Goal: Task Accomplishment & Management: Use online tool/utility

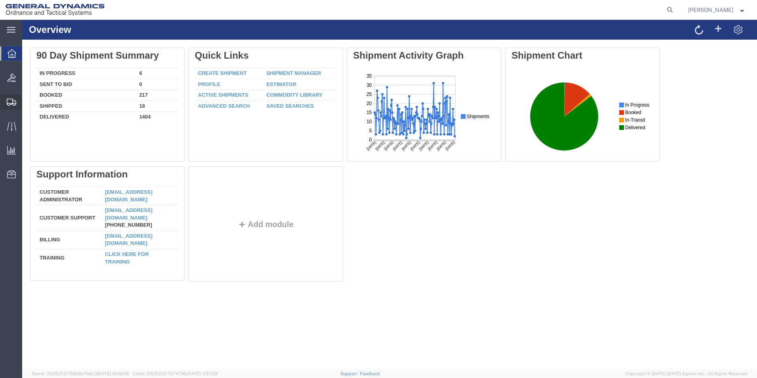
click at [0, 0] on span "Create from Template" at bounding box center [0, 0] width 0 height 0
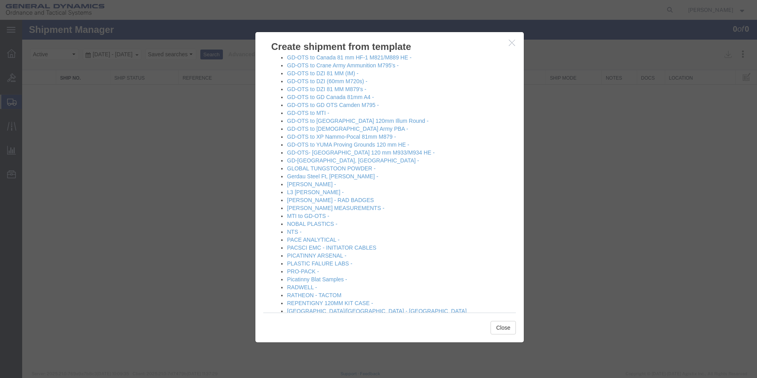
scroll to position [357, 0]
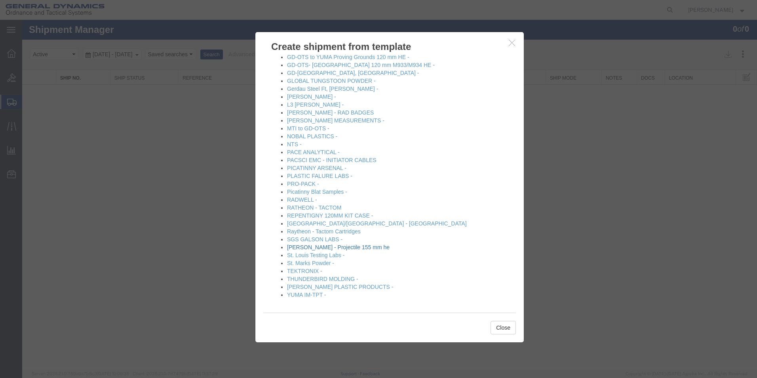
click at [305, 247] on link "[PERSON_NAME] - Projectile 155 mm he" at bounding box center [338, 247] width 103 height 6
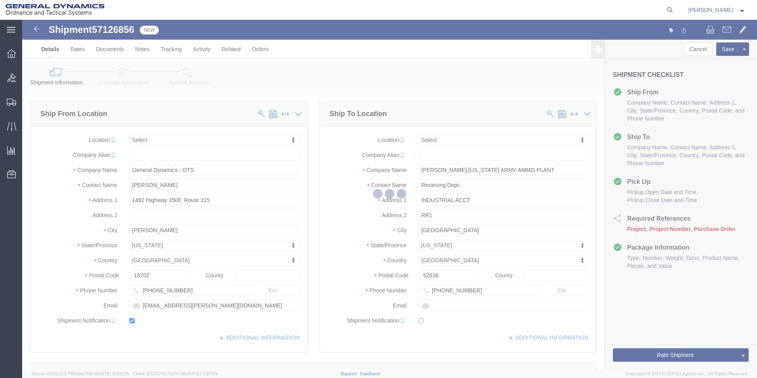
select select
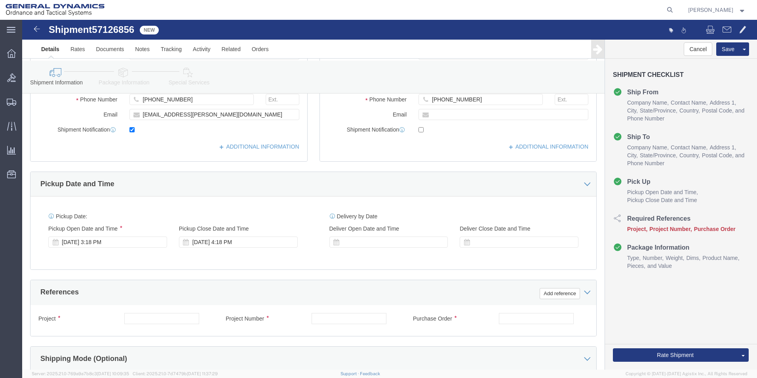
scroll to position [206, 0]
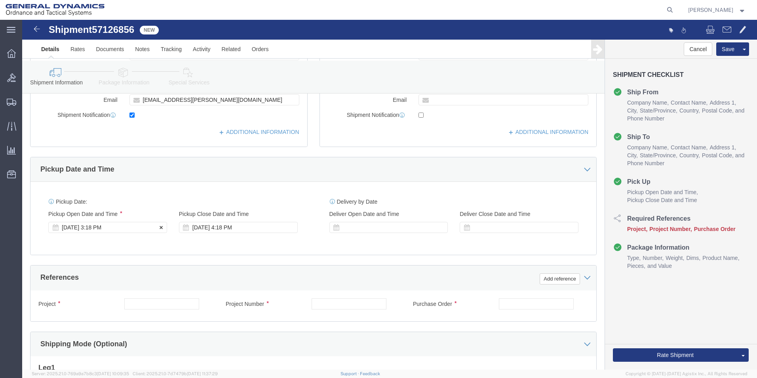
click div "[DATE] 3:18 PM"
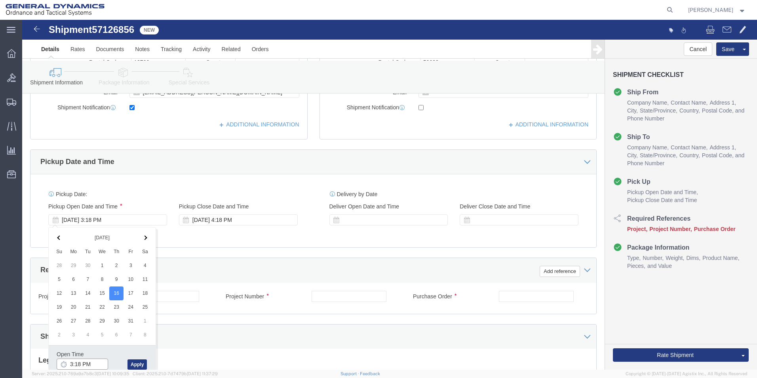
click input "3:18 PM"
click input "9:18 AM"
type input "9:00 AM"
click button "Apply"
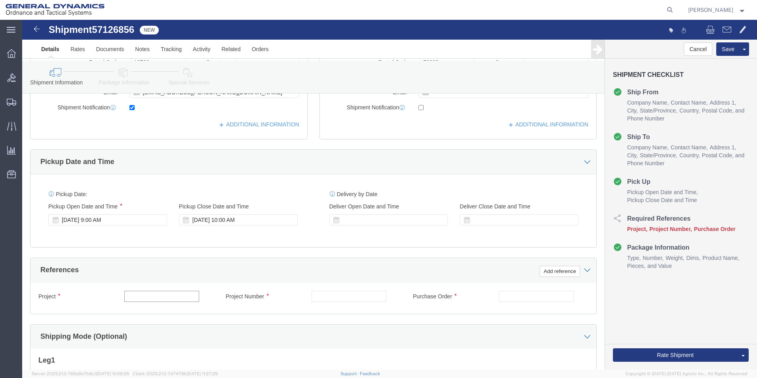
click input "text"
type input "M795"
click input "text"
type input "W15QKN19D0084"
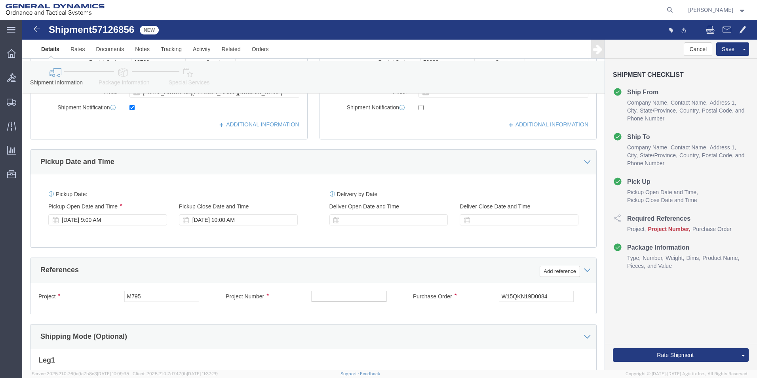
click input "text"
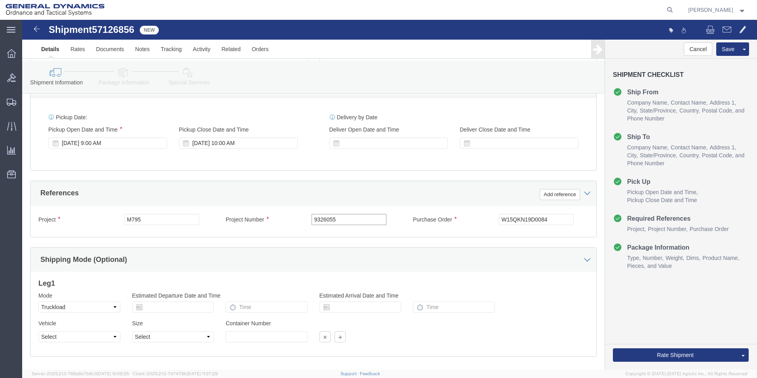
scroll to position [332, 0]
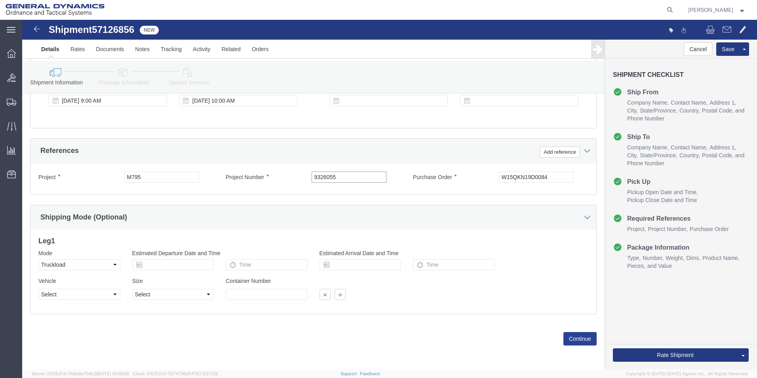
type input "9326055"
click button "Continue"
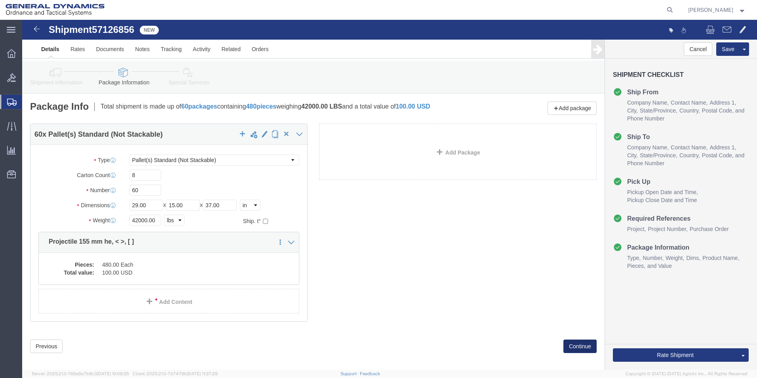
click button "Continue"
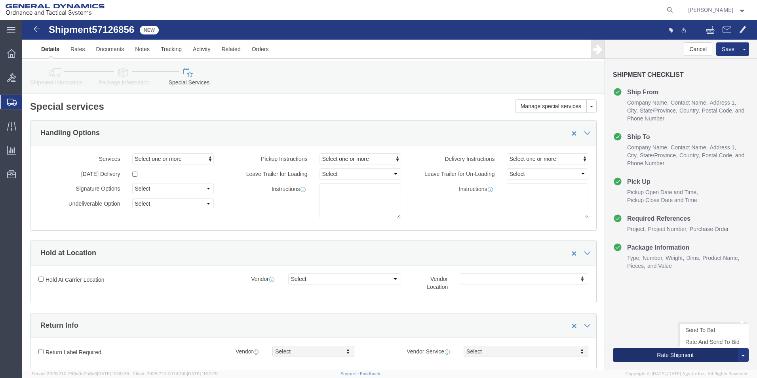
click button "Rate Shipment"
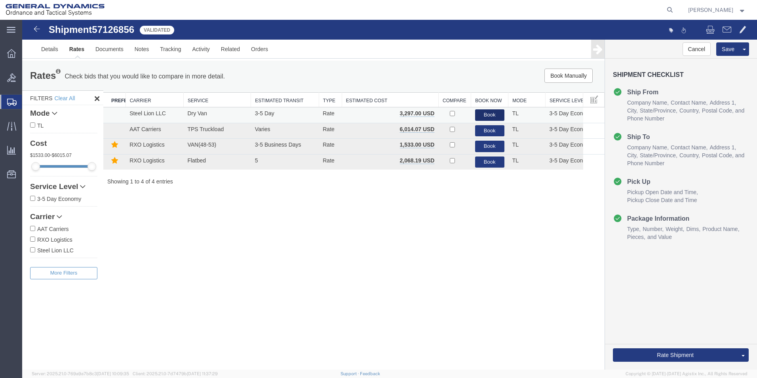
click at [491, 112] on button "Book" at bounding box center [489, 114] width 29 height 11
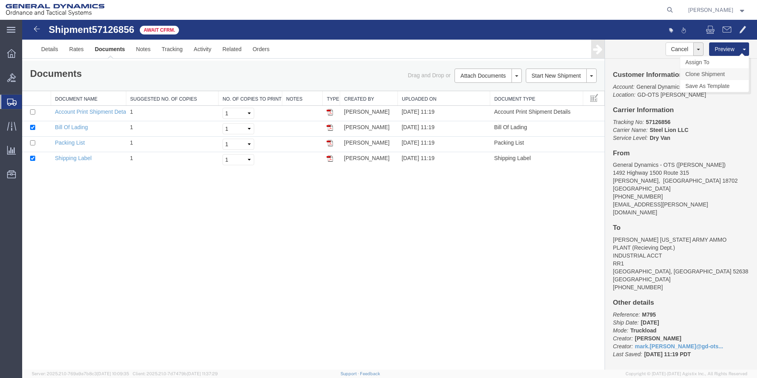
click at [710, 75] on link "Clone Shipment" at bounding box center [714, 74] width 69 height 12
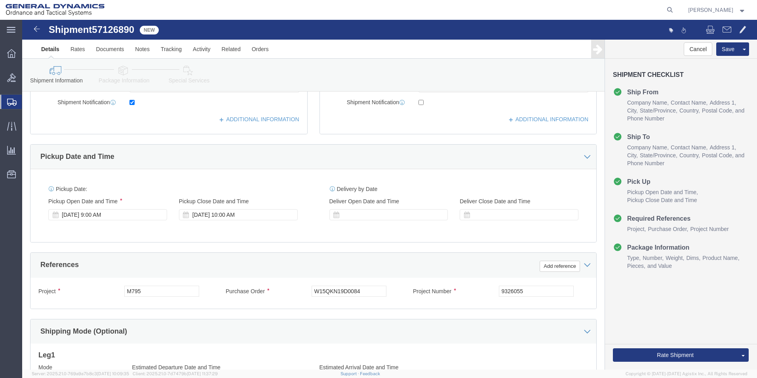
scroll to position [226, 0]
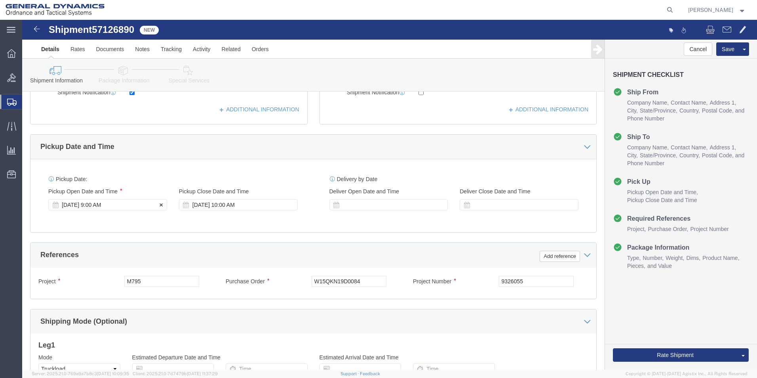
click div "[DATE] 9:00 AM"
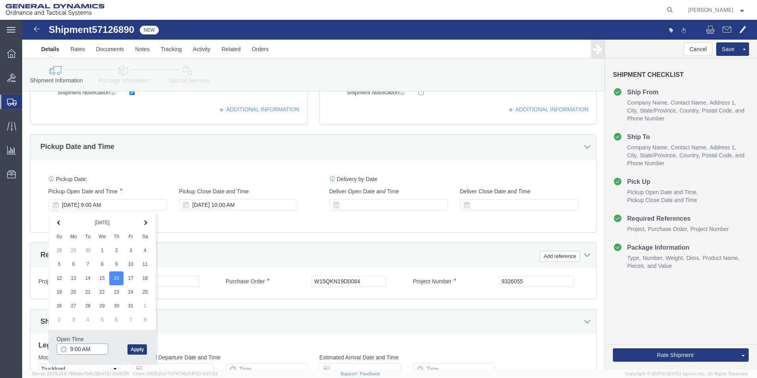
type input "10:00 AM"
click button "Apply"
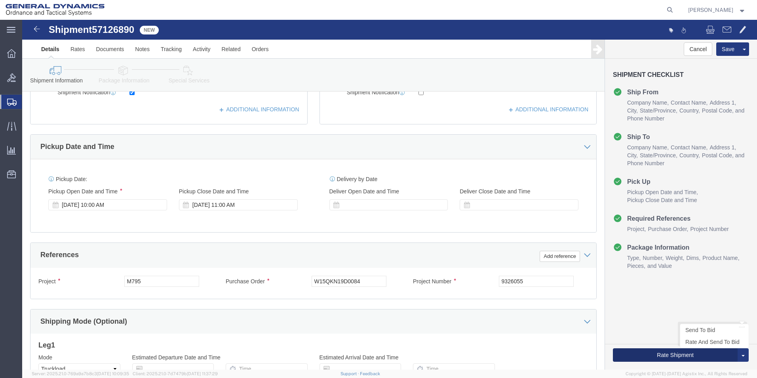
click button "Rate Shipment"
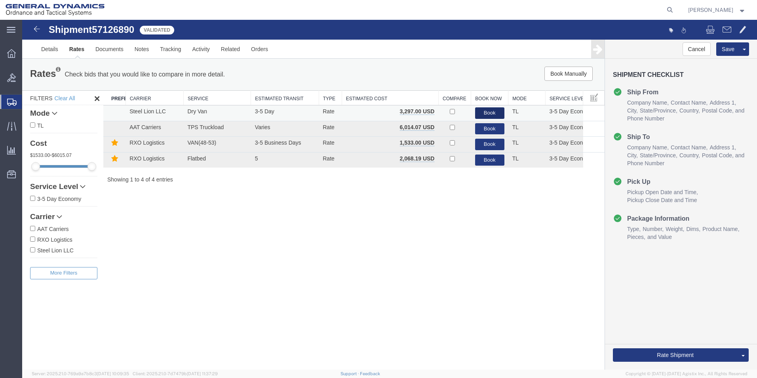
click at [490, 112] on button "Book" at bounding box center [489, 112] width 29 height 11
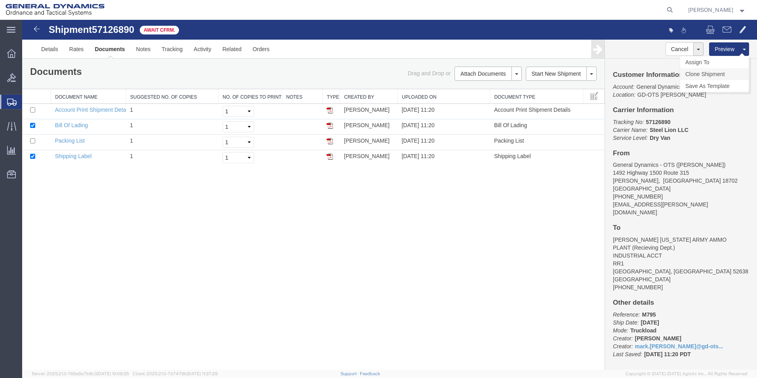
click at [707, 75] on link "Clone Shipment" at bounding box center [714, 74] width 69 height 12
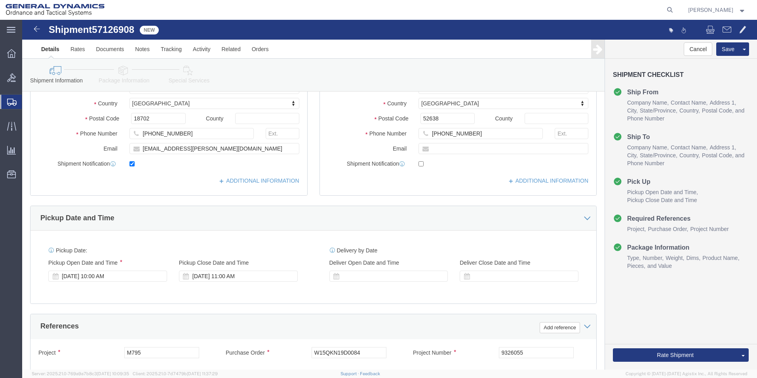
scroll to position [156, 0]
click div "[DATE] 10:00 AM"
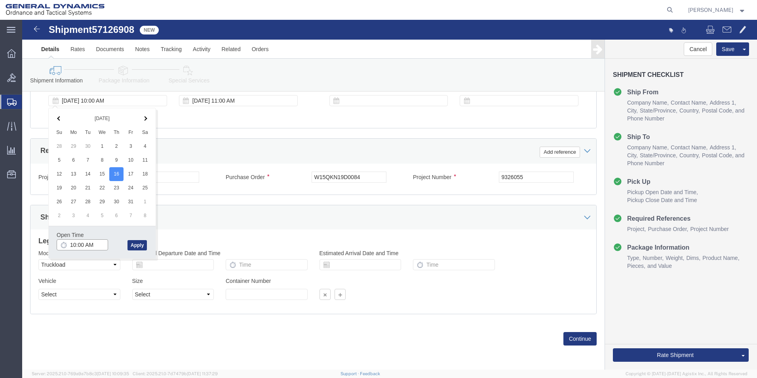
type input "11:00 AM"
click button "Apply"
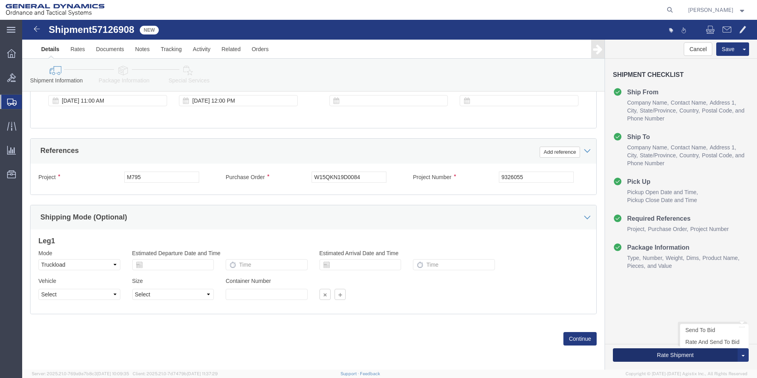
click button "Rate Shipment"
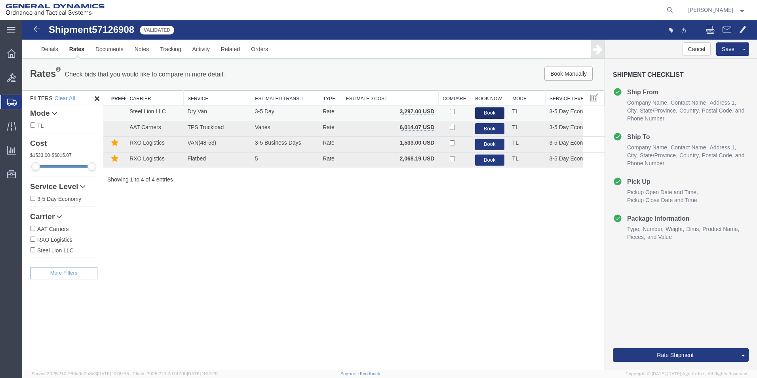
click at [487, 109] on button "Book" at bounding box center [489, 112] width 29 height 11
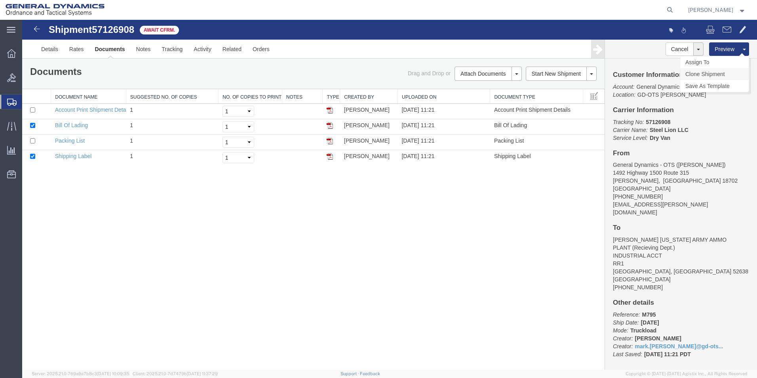
click at [708, 74] on link "Clone Shipment" at bounding box center [714, 74] width 69 height 12
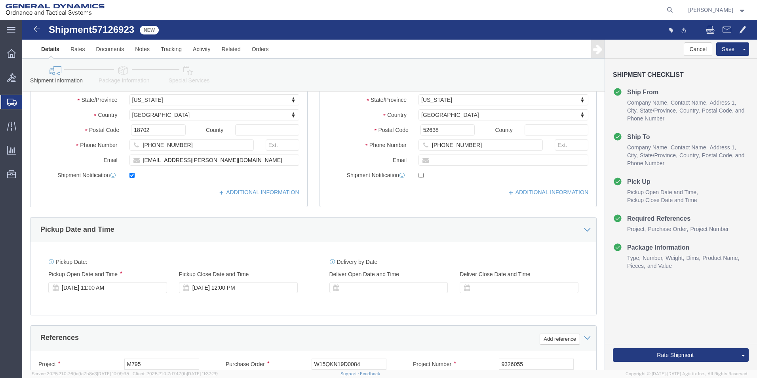
scroll to position [155, 0]
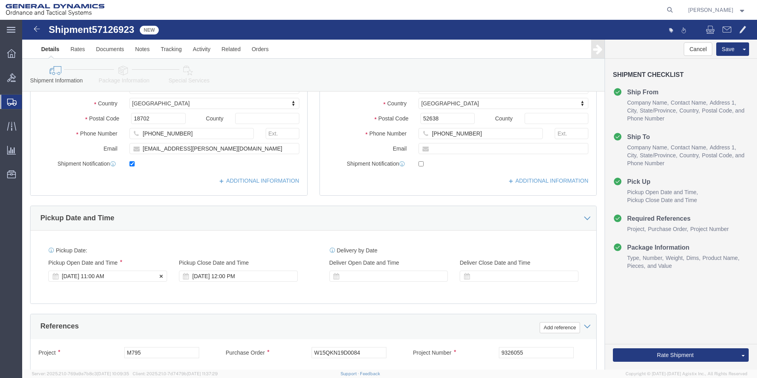
click div "[DATE] 11:00 AM"
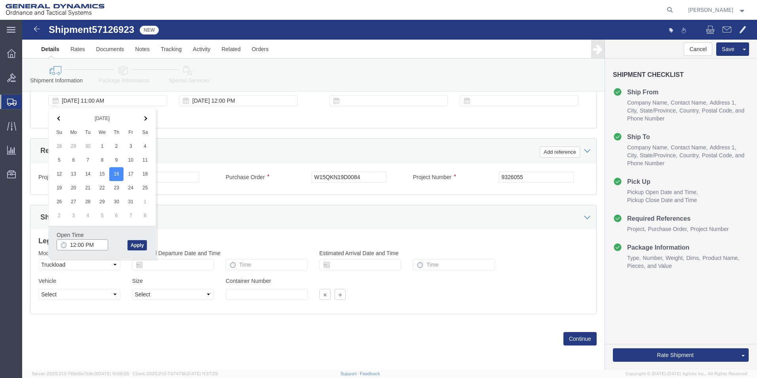
type input "1:00 PM"
click button "Apply"
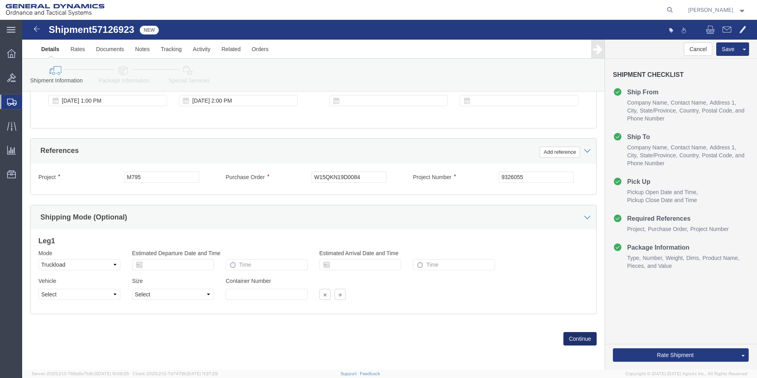
click button "Continue"
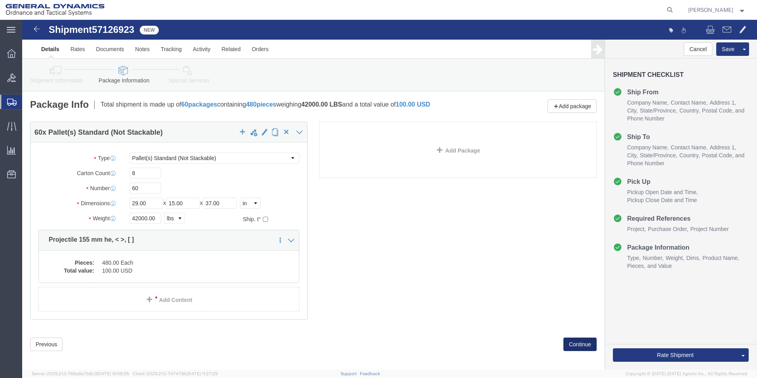
click button "Continue"
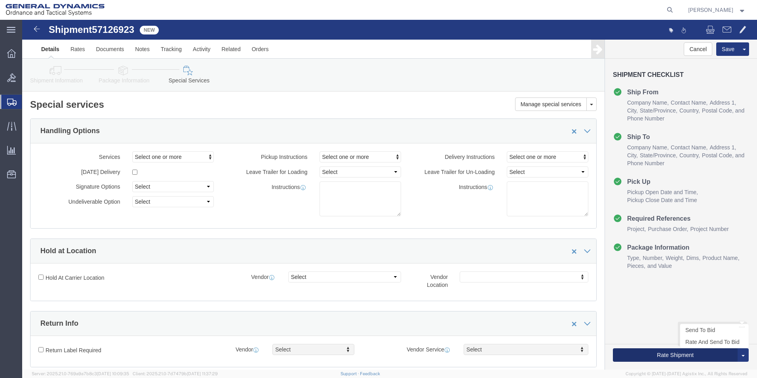
click button "Rate Shipment"
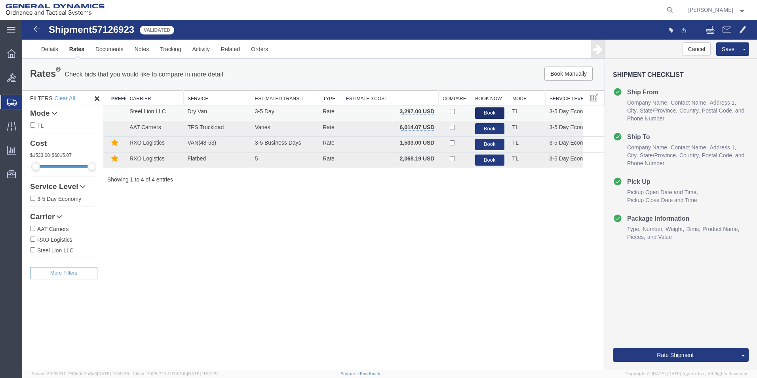
click at [488, 112] on button "Book" at bounding box center [489, 112] width 29 height 11
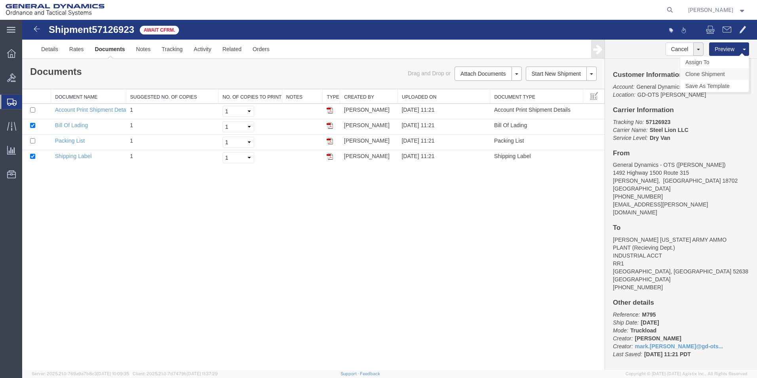
click at [710, 75] on link "Clone Shipment" at bounding box center [714, 74] width 69 height 12
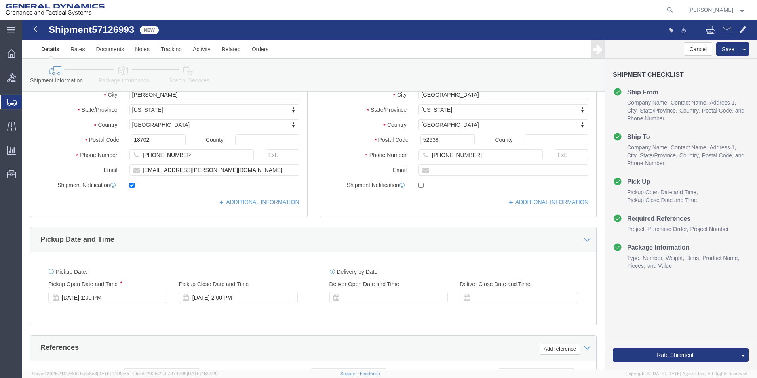
scroll to position [174, 0]
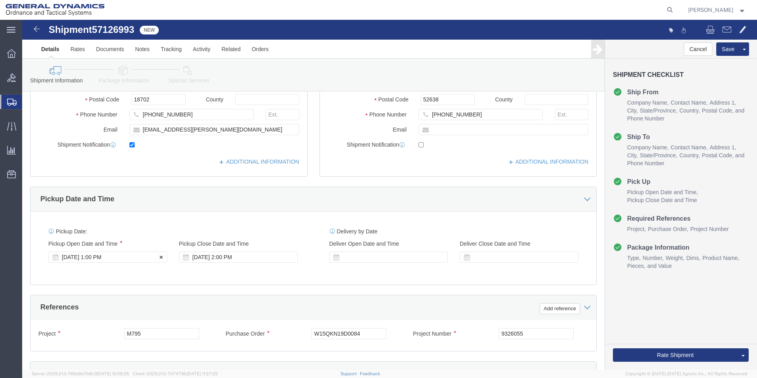
click div "[DATE] 1:00 PM"
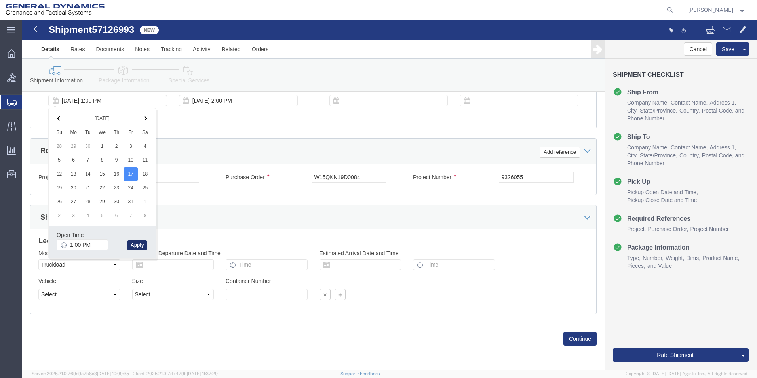
click button "Apply"
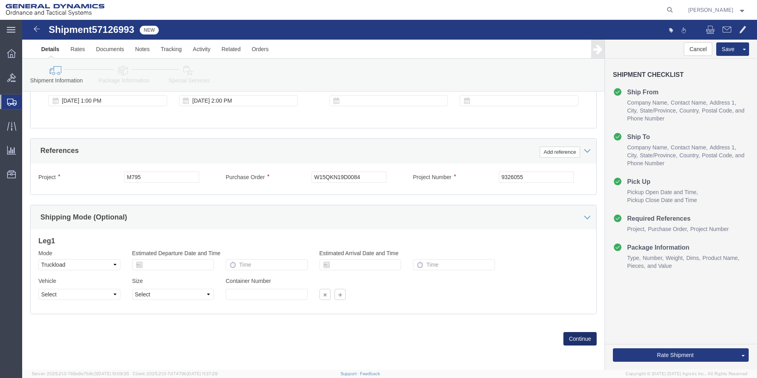
click button "Continue"
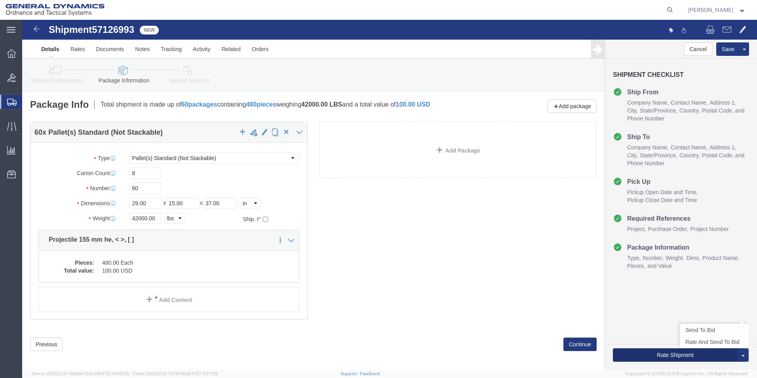
click button "Rate Shipment"
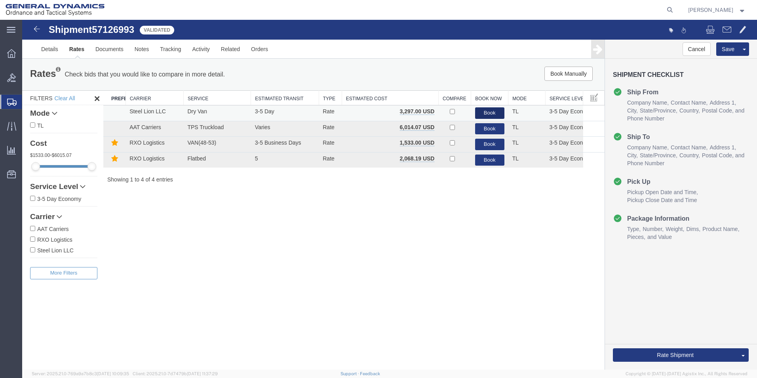
click at [490, 113] on button "Book" at bounding box center [489, 112] width 29 height 11
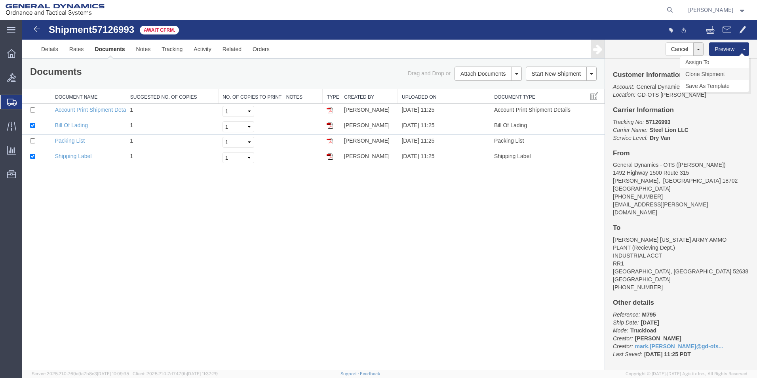
click at [707, 73] on link "Clone Shipment" at bounding box center [714, 74] width 69 height 12
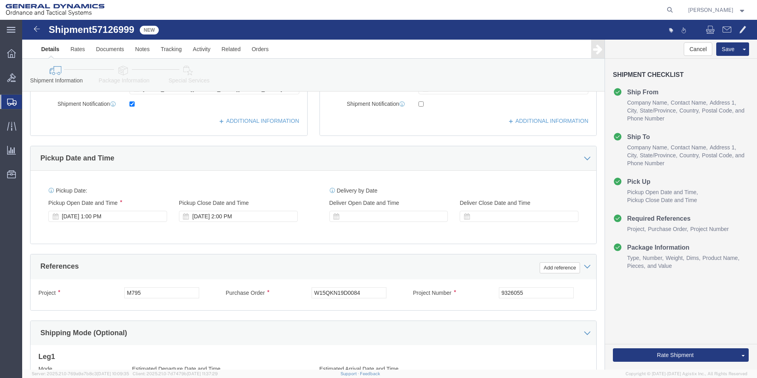
scroll to position [216, 0]
click div "[DATE] 1:00 PM"
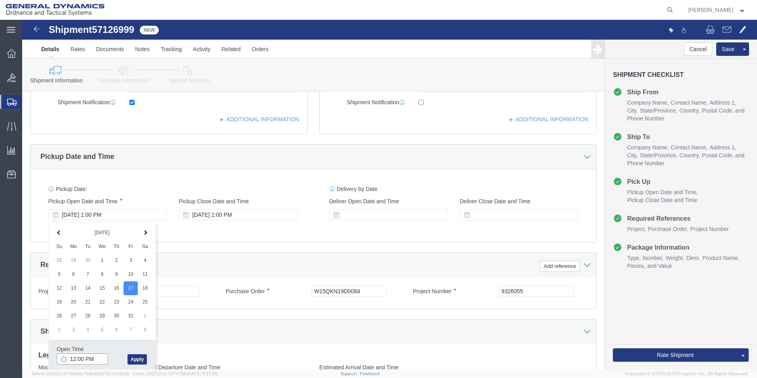
type input "11:00 AM"
click button "Apply"
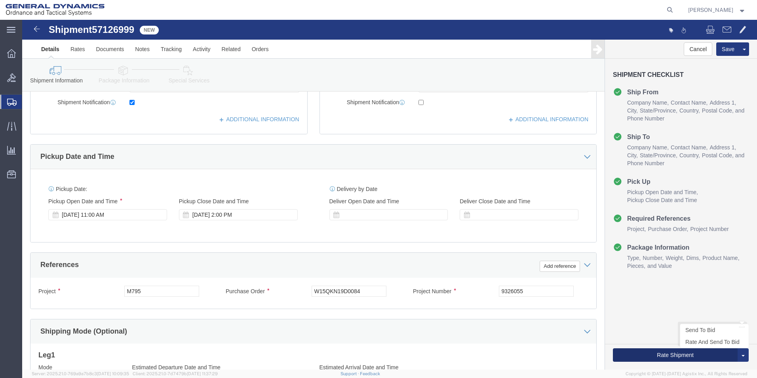
click button "Rate Shipment"
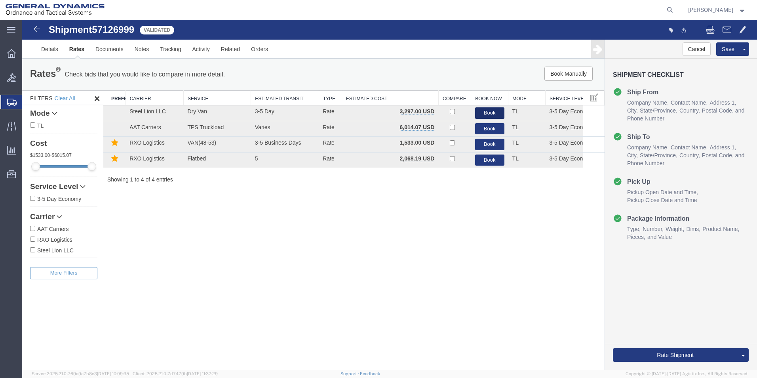
click at [491, 113] on button "Book" at bounding box center [489, 112] width 29 height 11
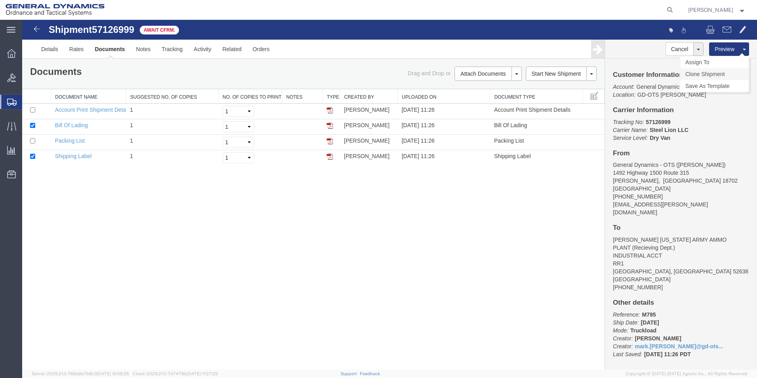
click at [707, 72] on link "Clone Shipment" at bounding box center [714, 74] width 69 height 12
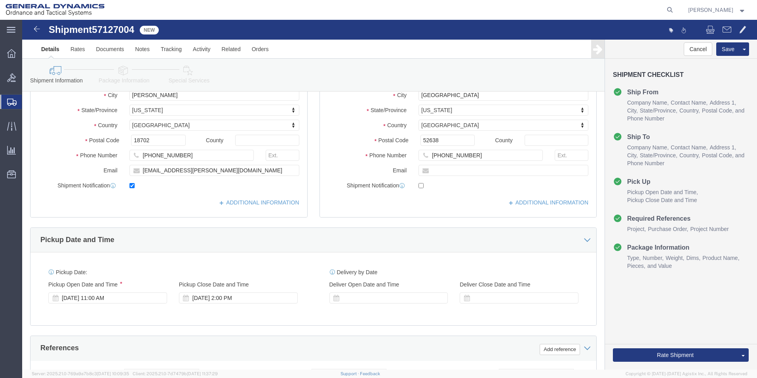
scroll to position [134, 0]
click div "[DATE] 11:00 AM"
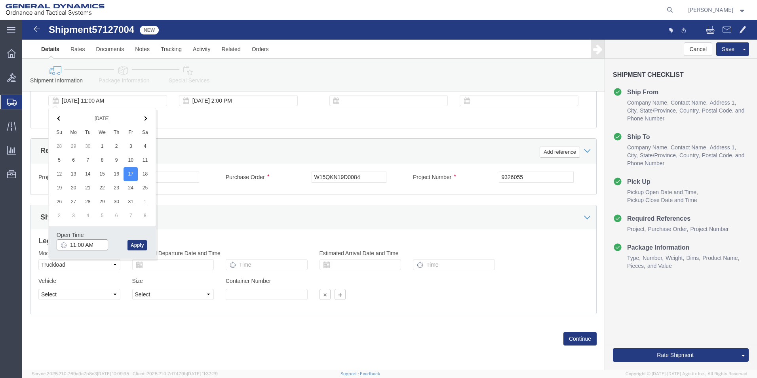
type input "10:00 AM"
click button "Apply"
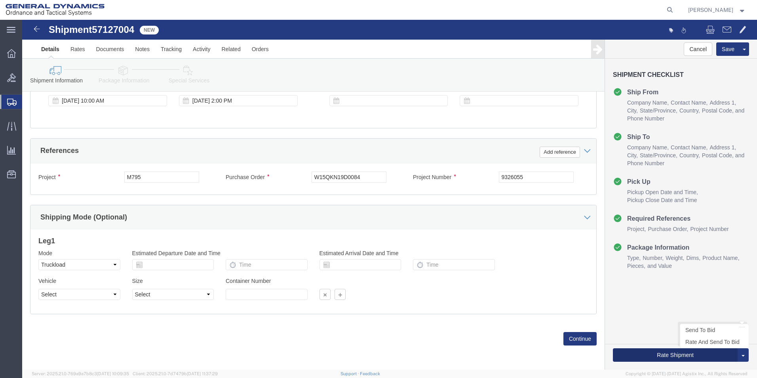
click button "Rate Shipment"
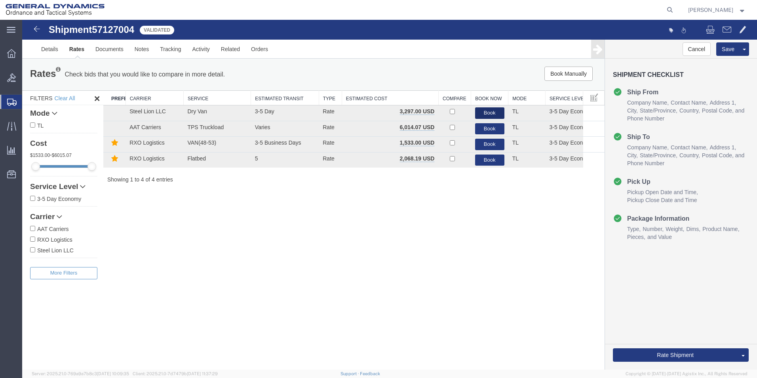
click at [487, 111] on button "Book" at bounding box center [489, 112] width 29 height 11
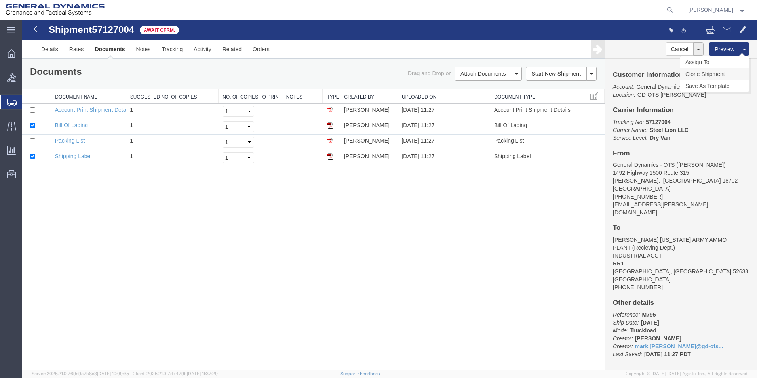
click at [709, 76] on link "Clone Shipment" at bounding box center [714, 74] width 69 height 12
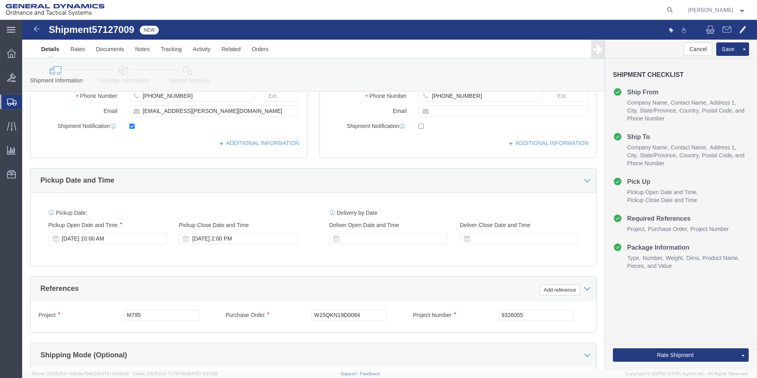
scroll to position [193, 0]
click div "[DATE] 10:00 AM"
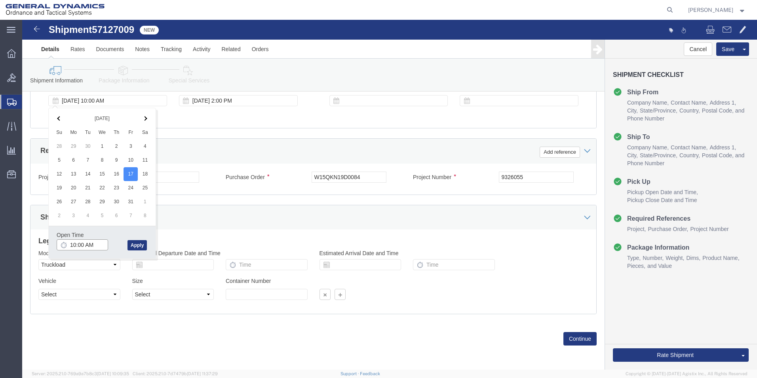
type input "9:00 AM"
click button "Apply"
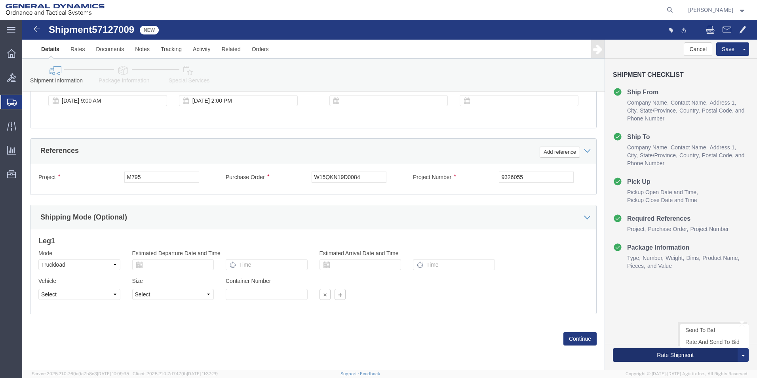
click button "Rate Shipment"
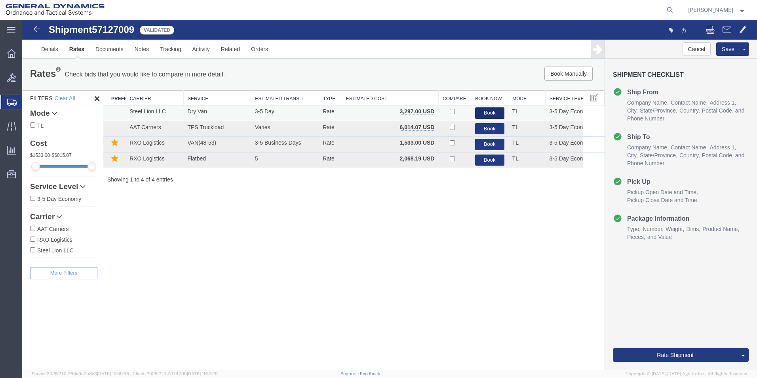
click at [495, 112] on button "Book" at bounding box center [489, 112] width 29 height 11
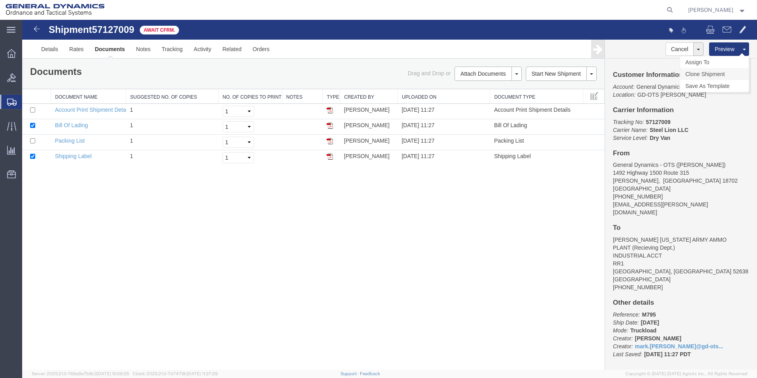
click at [704, 72] on link "Clone Shipment" at bounding box center [714, 74] width 69 height 12
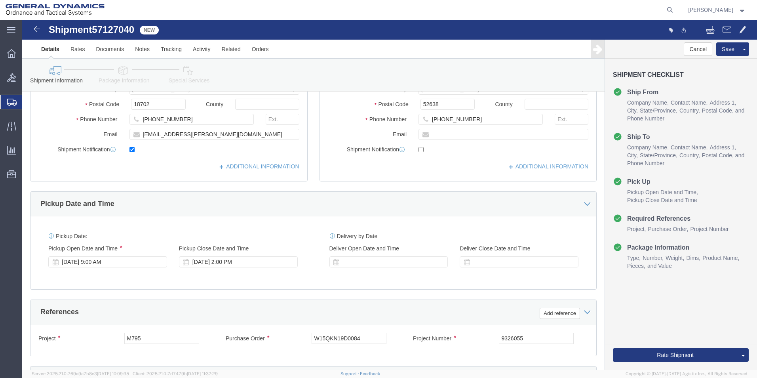
scroll to position [171, 0]
click div "[DATE] 9:00 AM"
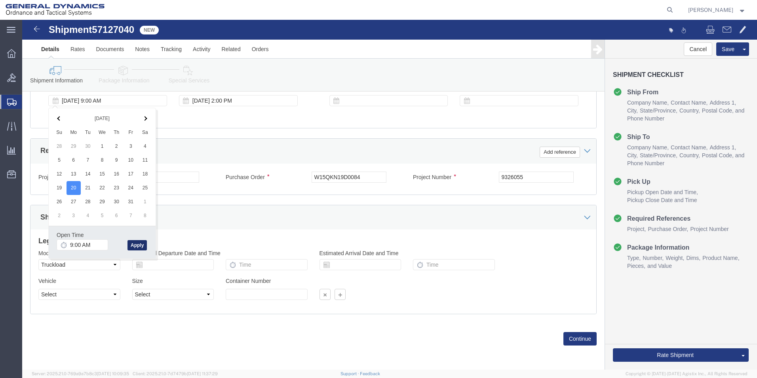
click button "Apply"
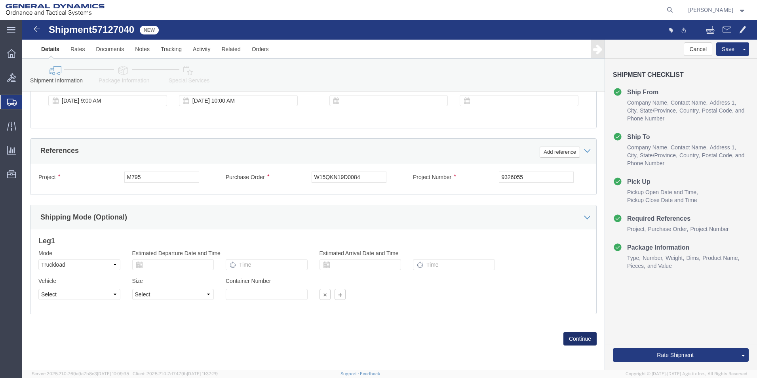
click button "Continue"
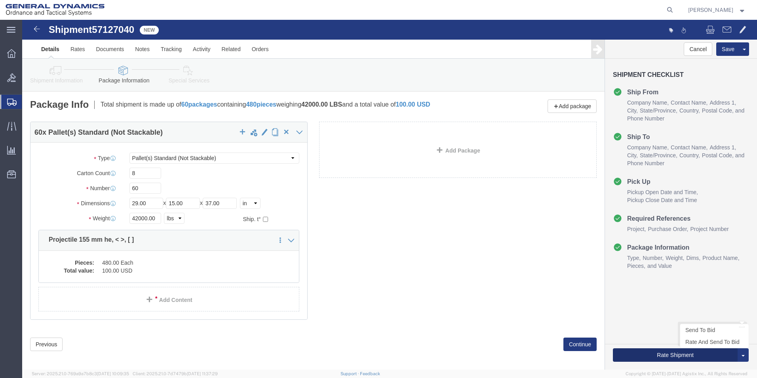
click button "Rate Shipment"
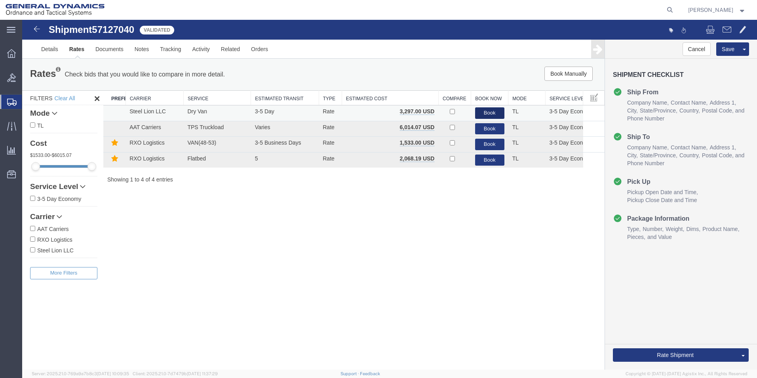
click at [489, 111] on button "Book" at bounding box center [489, 112] width 29 height 11
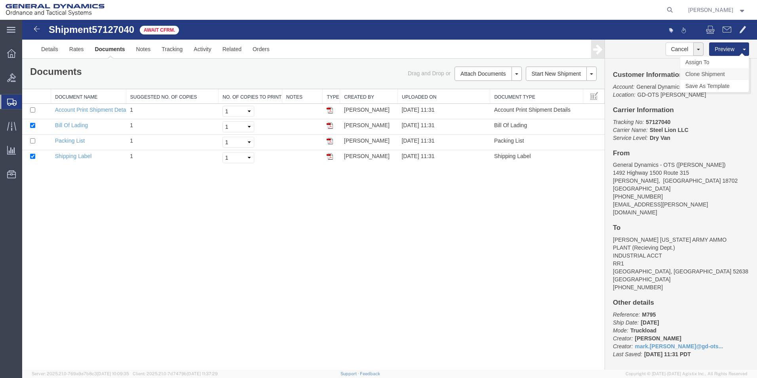
click at [713, 74] on link "Clone Shipment" at bounding box center [714, 74] width 69 height 12
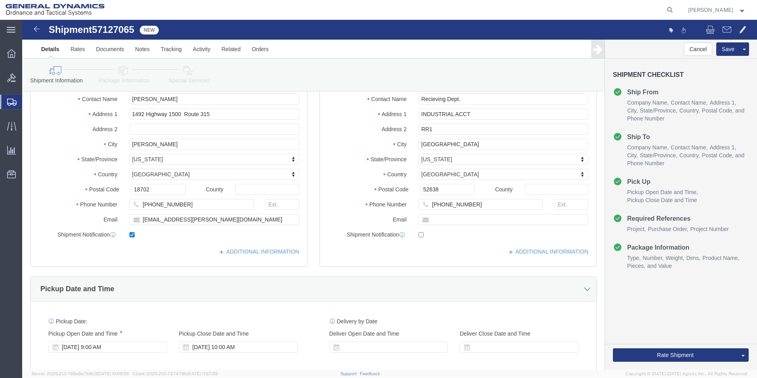
scroll to position [166, 0]
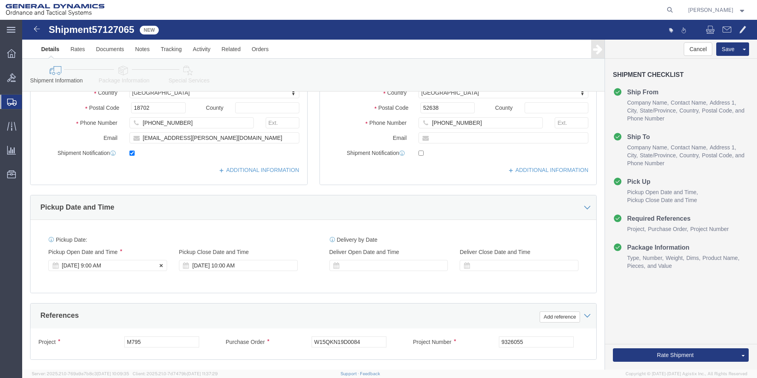
click div "[DATE] 9:00 AM"
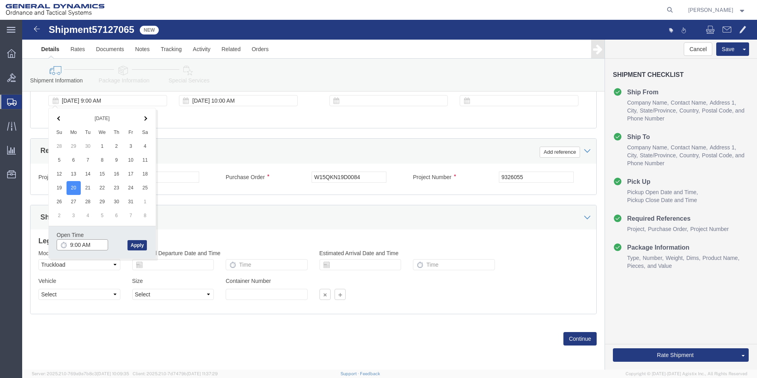
type input "10:00 AM"
click button "Apply"
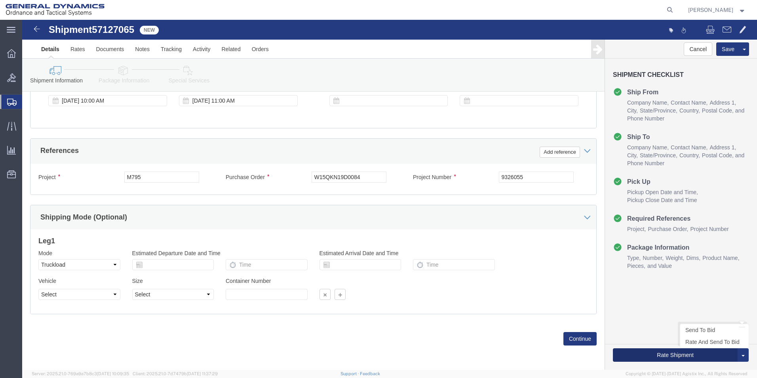
click button "Rate Shipment"
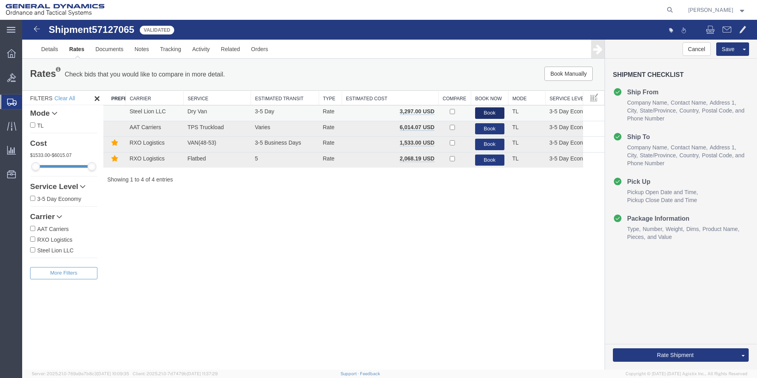
click at [491, 112] on button "Book" at bounding box center [489, 112] width 29 height 11
